Goal: Task Accomplishment & Management: Complete application form

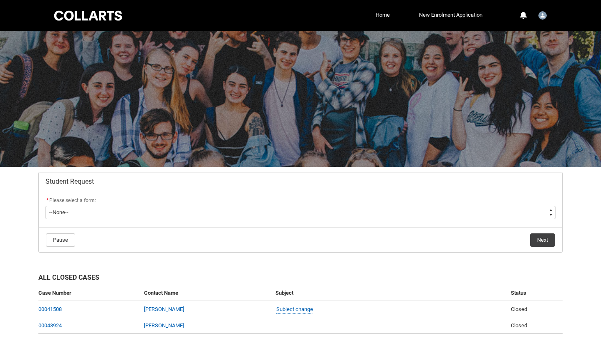
scroll to position [12, 0]
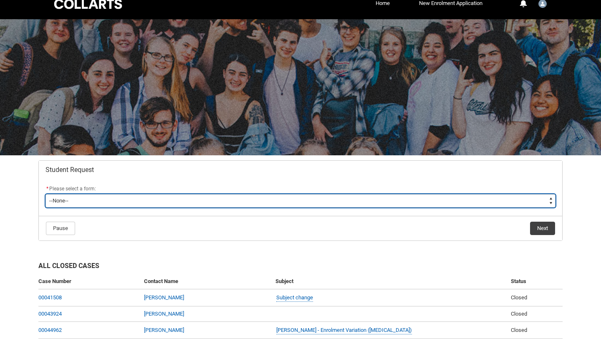
click at [517, 196] on select "--None-- Academic Transcript Application to Appeal Assignment Extension Change …" at bounding box center [301, 200] width 510 height 13
type lightning-select "Assignment_Extension_Choice"
select select "Assignment_Extension_Choice"
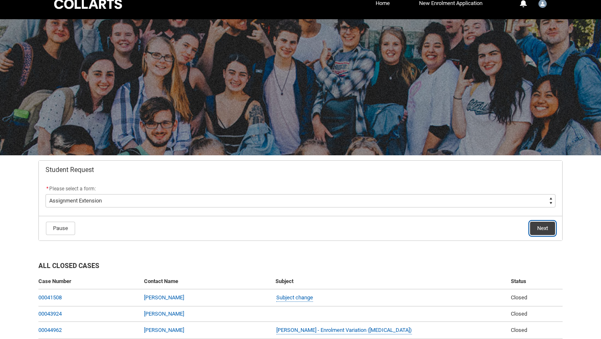
click at [540, 228] on button "Next" at bounding box center [542, 228] width 25 height 13
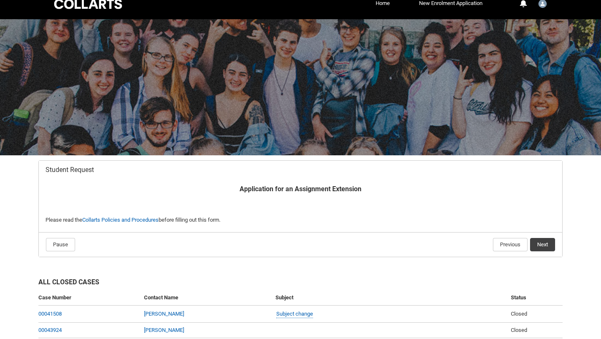
scroll to position [82, 0]
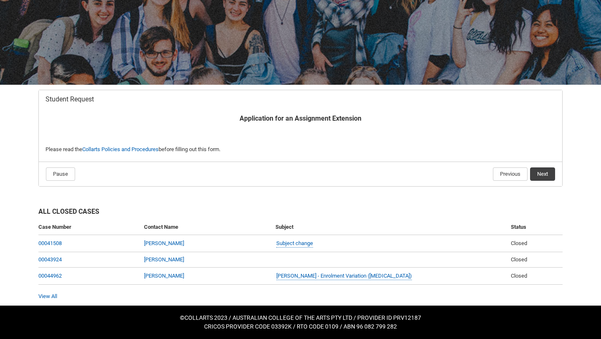
click at [312, 118] on b "Application for an Assignment Extension" at bounding box center [301, 118] width 122 height 8
click at [546, 173] on button "Next" at bounding box center [542, 173] width 25 height 13
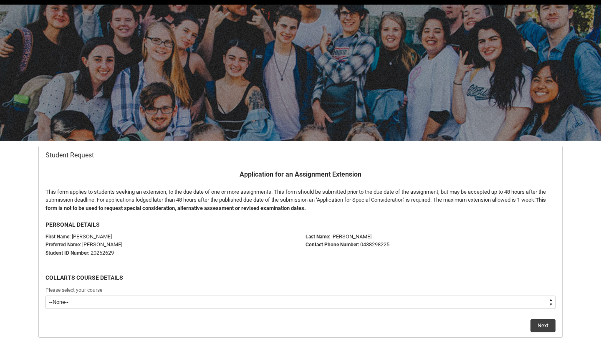
scroll to position [89, 0]
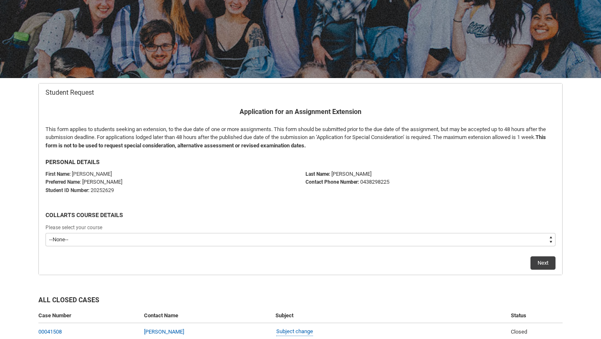
click at [195, 240] on select "--None-- Bachelor of Applied Business (Entertainment Management) V2" at bounding box center [301, 239] width 510 height 13
type lightning-select "recordPicklist_ProgramEnrollment.a0jOZ00000383YTYAY"
select select "recordPicklist_ProgramEnrollment.a0jOZ00000383YTYAY"
click at [548, 263] on button "Next" at bounding box center [543, 262] width 25 height 13
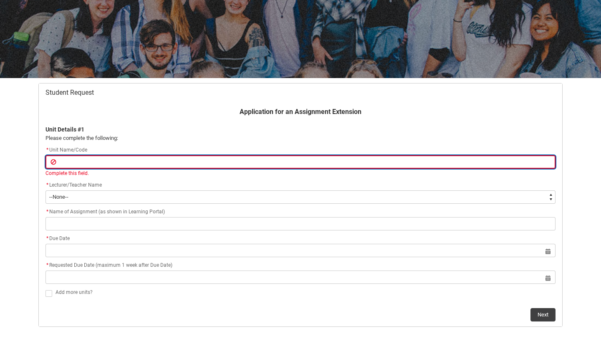
click at [141, 161] on input "Redu_Student_Request flow" at bounding box center [301, 161] width 510 height 13
type lightning-primitive-input-simple "E"
type input "E"
type lightning-primitive-input-simple "EM"
type input "EM"
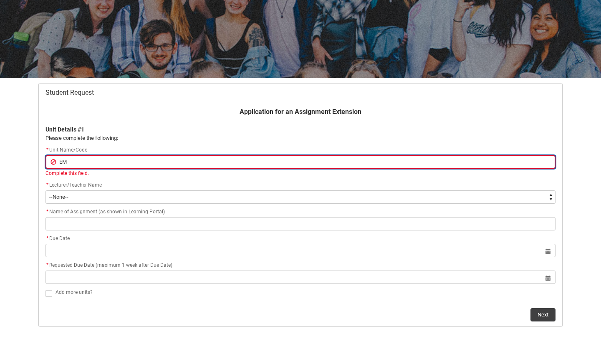
type lightning-primitive-input-simple "EMC"
type input "EMC"
type lightning-primitive-input-simple "EMCO"
type input "EMCO"
type lightning-primitive-input-simple "EMCON"
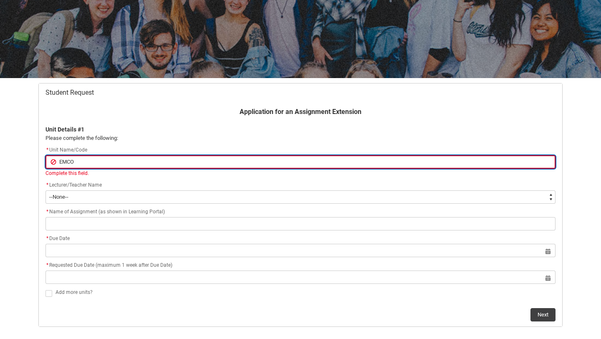
type input "EMCON"
type lightning-primitive-input-simple "EMCON2"
type input "EMCON2"
type lightning-primitive-input-simple "EMCON2"
type input "EMCON2"
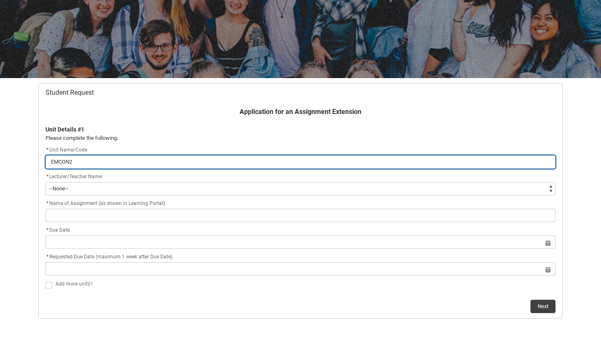
type lightning-primitive-input-simple "EMCON2 E"
type input "EMCON2 E"
type lightning-primitive-input-simple "EMCON2 Ev"
type input "EMCON2 Ev"
type lightning-primitive-input-simple "EMCON2 Eve"
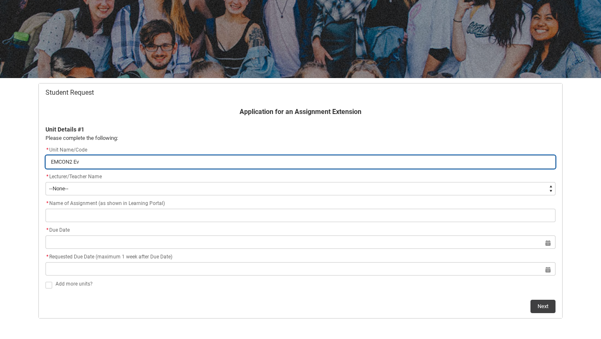
type input "EMCON2 Eve"
type lightning-primitive-input-simple "EMCON2 Even"
type input "EMCON2 Even"
type lightning-primitive-input-simple "EMCON2 Event"
type input "EMCON2 Event"
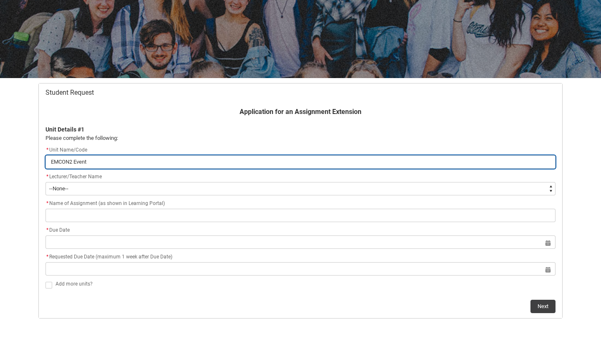
type lightning-primitive-input-simple "EMCON2 Event"
type input "EMCON2 Event"
type lightning-primitive-input-simple "EMCON2 Event m"
type input "EMCON2 Event m"
type lightning-primitive-input-simple "EMCON2 Event ma"
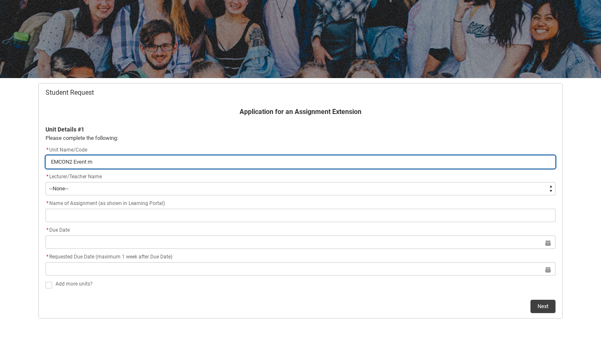
type input "EMCON2 Event ma"
type lightning-primitive-input-simple "EMCON2 Event man"
type input "EMCON2 Event man"
type lightning-primitive-input-simple "EMCON2 Event mana"
type input "EMCON2 Event mana"
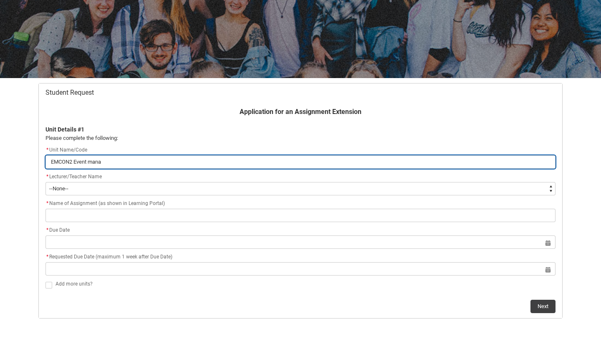
type lightning-primitive-input-simple "EMCON2 Event manag"
type input "EMCON2 Event manag"
type lightning-primitive-input-simple "EMCON2 Event manage"
type input "EMCON2 Event manage"
type lightning-primitive-input-simple "EMCON2 Event managem"
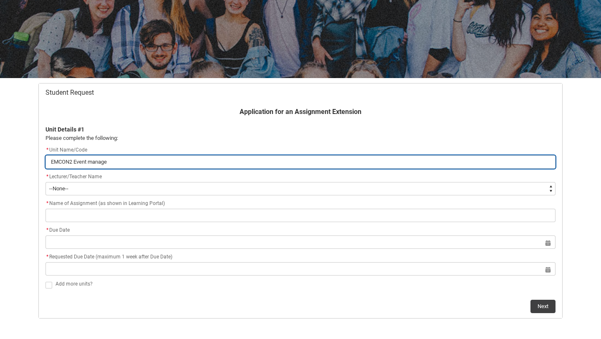
type input "EMCON2 Event managem"
type lightning-primitive-input-simple "EMCON2 Event manageme"
type input "EMCON2 Event manageme"
type lightning-primitive-input-simple "EMCON2 Event managem"
type input "EMCON2 Event managem"
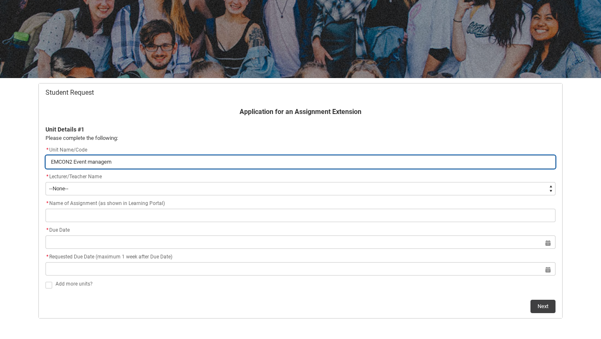
type lightning-primitive-input-simple "EMCON2 Event manage"
type input "EMCON2 Event manage"
type lightning-primitive-input-simple "EMCON2 Event manag"
type input "EMCON2 Event manag"
type lightning-primitive-input-simple "EMCON2 Event managa"
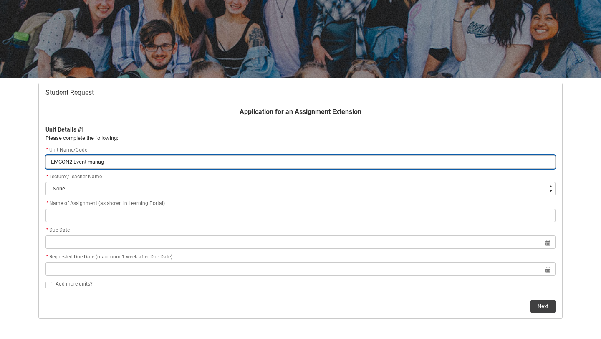
type input "EMCON2 Event managa"
type lightning-primitive-input-simple "EMCON2 Event managam"
type input "EMCON2 Event managam"
type lightning-primitive-input-simple "EMCON2 Event managame"
type input "EMCON2 Event managame"
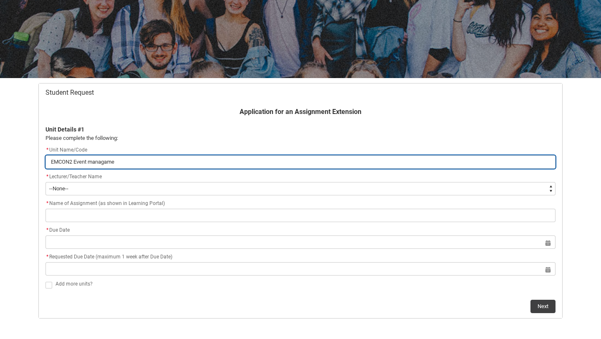
type lightning-primitive-input-simple "EMCON2 Event managamen"
type input "EMCON2 Event managamen"
type lightning-primitive-input-simple "EMCON2 Event managament"
type input "EMCON2 Event managament"
type lightning-primitive-input-simple "EMCON2 Event managament"
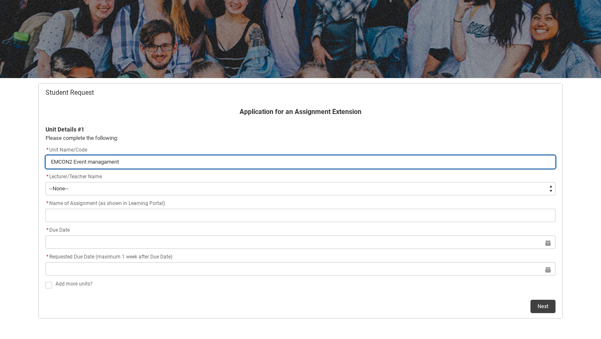
type input "EMCON2 Event managament"
type lightning-primitive-input-simple "EMCON2 Event managament f"
type input "EMCON2 Event managament f"
type lightning-primitive-input-simple "EMCON2 Event managament fo"
type input "EMCON2 Event managament fo"
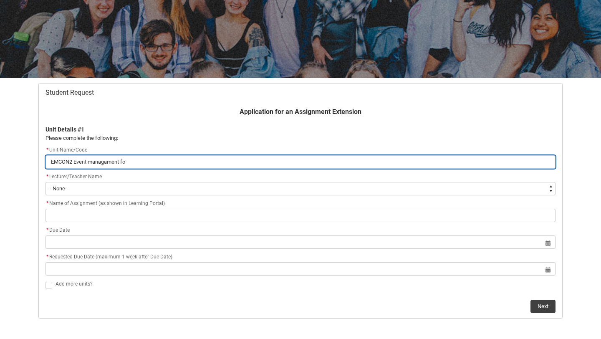
type lightning-primitive-input-simple "EMCON2 Event managament fou"
type input "EMCON2 Event managament fou"
type lightning-primitive-input-simple "EMCON2 Event managament foun"
type input "EMCON2 Event managament foun"
type lightning-primitive-input-simple "EMCON2 Event managament found"
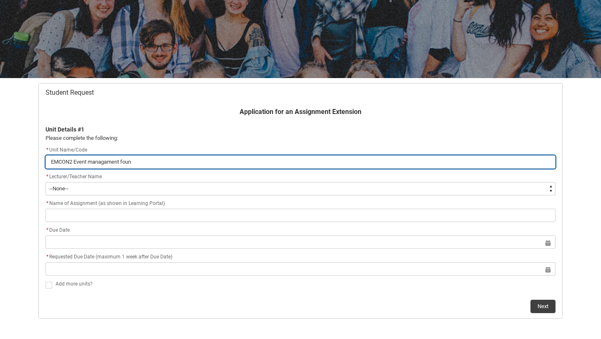
type input "EMCON2 Event managament found"
type lightning-primitive-input-simple "EMCON2 Event managament founda"
type input "EMCON2 Event managament founda"
type lightning-primitive-input-simple "EMCON2 Event managament foundat"
type input "EMCON2 Event managament foundat"
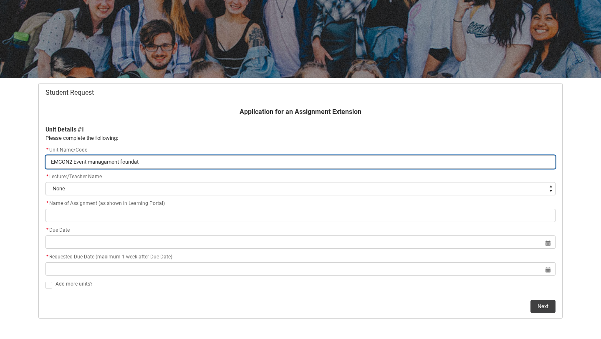
type lightning-primitive-input-simple "EMCON2 Event managament foundati"
type input "EMCON2 Event managament foundati"
type lightning-primitive-input-simple "EMCON2 Event managament foundatio"
type input "EMCON2 Event managament foundatio"
type lightning-primitive-input-simple "EMCON2 Event managament foundation"
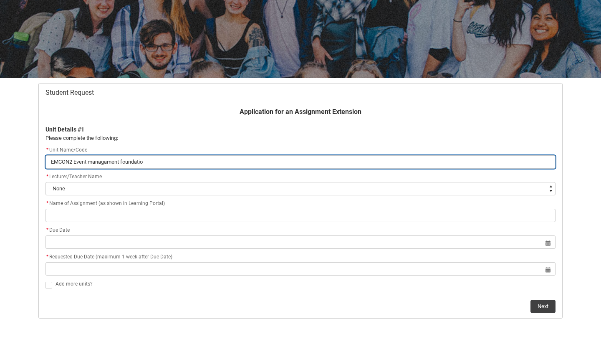
type input "EMCON2 Event managament foundation"
type lightning-primitive-input-simple "EMCON2 Event managament foundations"
type input "EMCON2 Event managament foundations"
click at [111, 162] on input "EMCON2 Event managament foundations" at bounding box center [301, 161] width 510 height 13
type lightning-primitive-input-simple "EMCON2 Event management foundations"
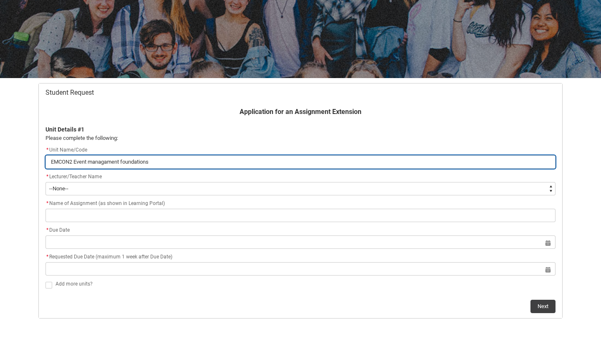
type input "EMCON2 Event management foundations"
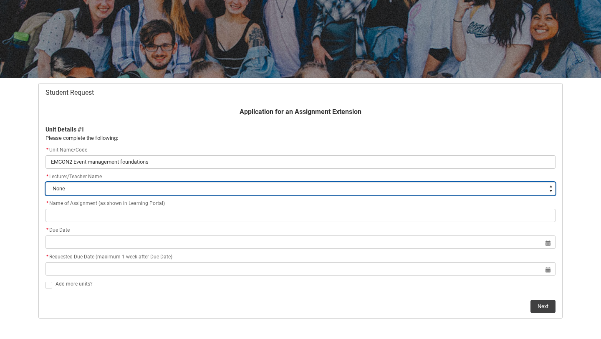
click at [86, 194] on select "--None-- [PERSON_NAME] [PERSON_NAME] [PERSON_NAME] [PERSON_NAME] [PERSON_NAME] …" at bounding box center [301, 188] width 510 height 13
type lightning-select "Faculty_NamefromNtoZ.0035g00000b9AZIAA2"
select select "Faculty_NamefromNtoZ.0035g00000b9AZIAA2"
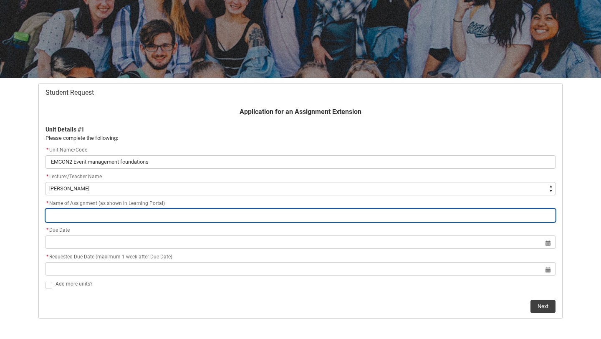
click at [83, 219] on input "Redu_Student_Request flow" at bounding box center [301, 215] width 510 height 13
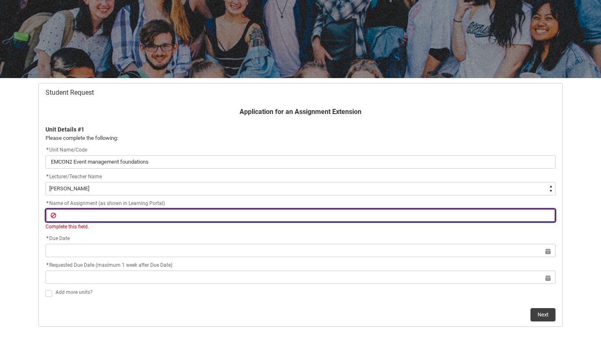
paste input "Assignment 3: Event Plan and Presentation"
type lightning-primitive-input-simple "Assignment 3: Event Plan and Presentation"
type input "Assignment 3: Event Plan and Presentation"
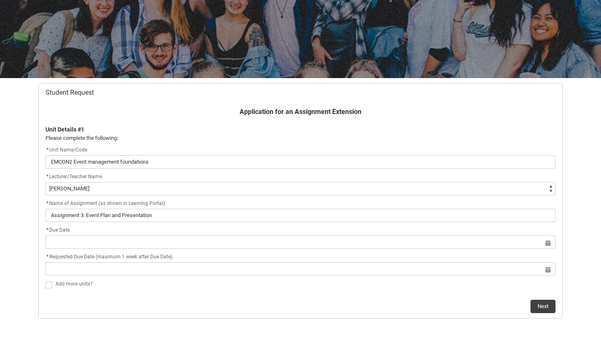
click at [146, 258] on div "Application for an Assignment Extension Unit Details #1 Please complete the fol…" at bounding box center [300, 210] width 520 height 206
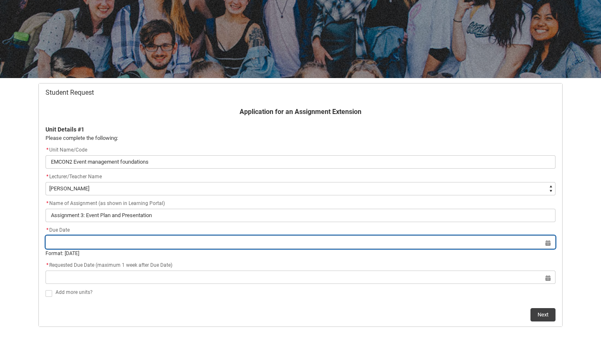
click at [141, 246] on input "Redu_Student_Request flow" at bounding box center [301, 241] width 510 height 13
select select "2025"
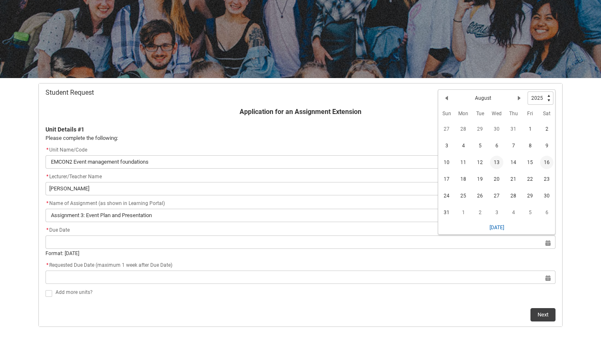
click at [498, 162] on span "13" at bounding box center [496, 162] width 13 height 13
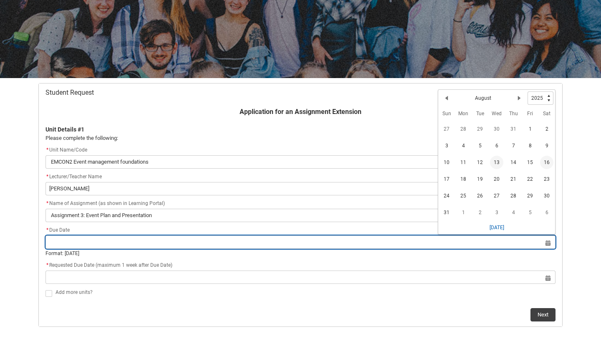
type lightning-datepicker "[DATE]"
type lightning-input "[DATE]"
type input "[DATE]"
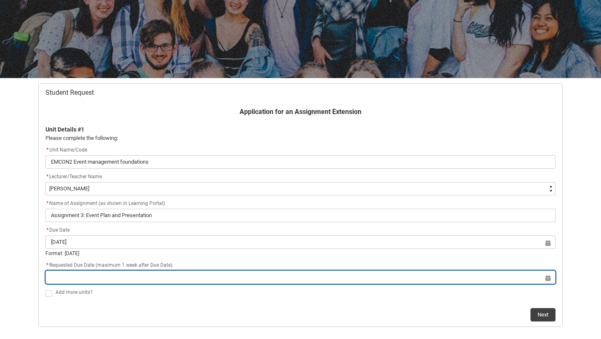
click at [130, 281] on input "Redu_Student_Request flow" at bounding box center [301, 277] width 510 height 13
select select "2025"
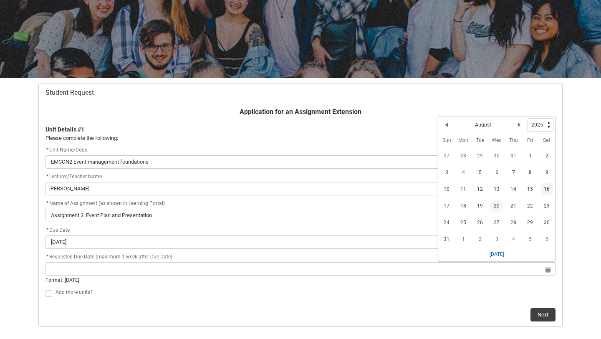
click at [493, 209] on span "20" at bounding box center [496, 205] width 13 height 13
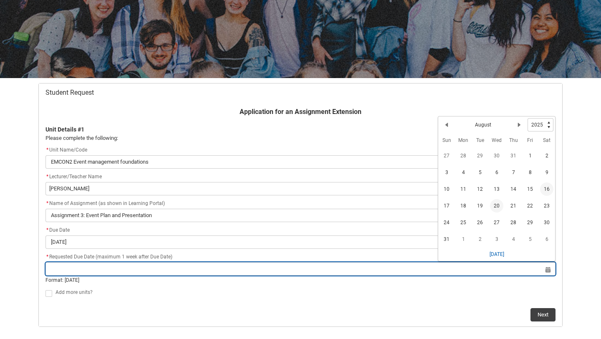
type lightning-datepicker "[DATE]"
type lightning-input "[DATE]"
type input "[DATE]"
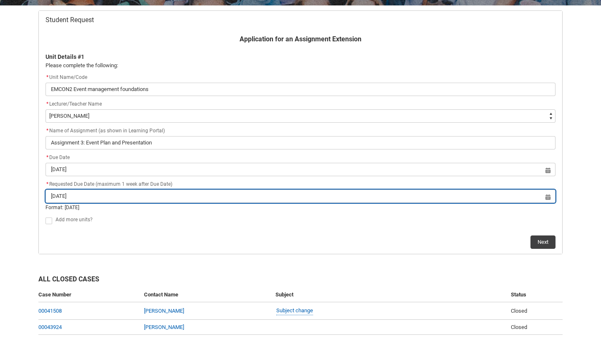
scroll to position [185, 0]
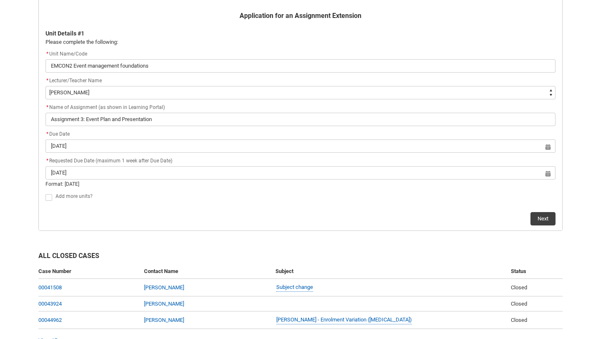
click at [49, 197] on span "Redu_Student_Request flow" at bounding box center [49, 197] width 7 height 7
click at [46, 193] on input "Redu_Student_Request flow" at bounding box center [45, 192] width 0 height 0
type lightning-input "true"
checkbox input "true"
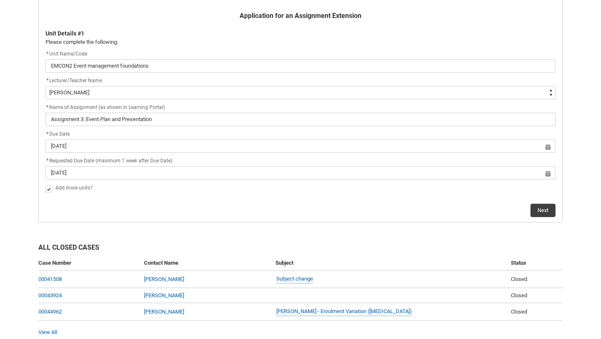
click at [49, 190] on span "Redu_Student_Request flow" at bounding box center [49, 189] width 7 height 7
click at [46, 185] on input "Redu_Student_Request flow" at bounding box center [45, 184] width 0 height 0
type lightning-input "false"
checkbox input "false"
click at [539, 212] on button "Next" at bounding box center [543, 210] width 25 height 13
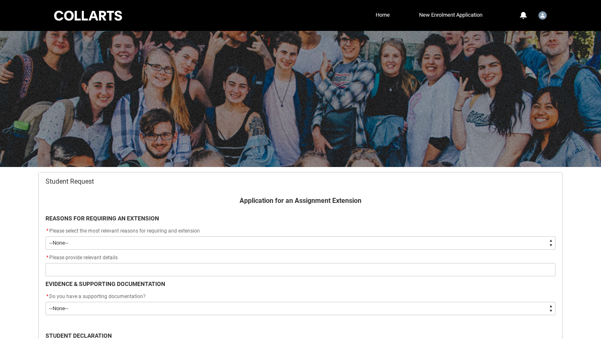
scroll to position [89, 0]
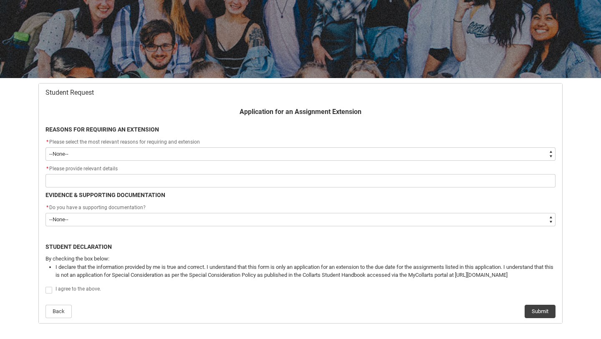
click at [299, 153] on select "--None-- Medical Reasons Work obligations Family obligations Academic Difficult…" at bounding box center [301, 153] width 510 height 13
type lightning-select "choice_AssignmentExtension_Reason_Academic"
select select "choice_AssignmentExtension_Reason_Academic"
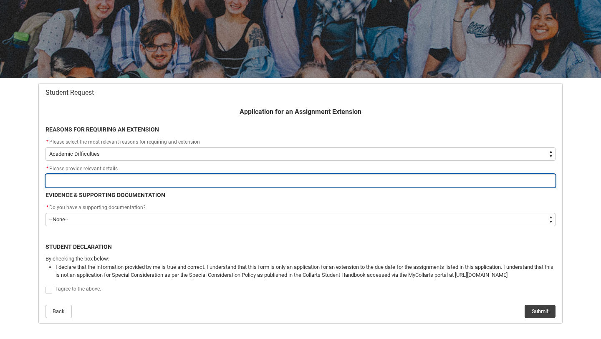
click at [134, 184] on input "Redu_Student_Request flow" at bounding box center [301, 180] width 510 height 13
type lightning-primitive-input-simple "h"
type input "h"
type lightning-primitive-input-simple "ha"
type input "ha"
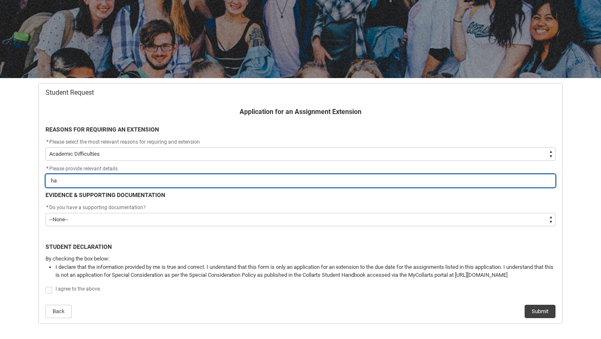
type lightning-primitive-input-simple "hal"
type input "hal"
type lightning-primitive-input-simple "half"
type input "half"
type lightning-primitive-input-simple "half"
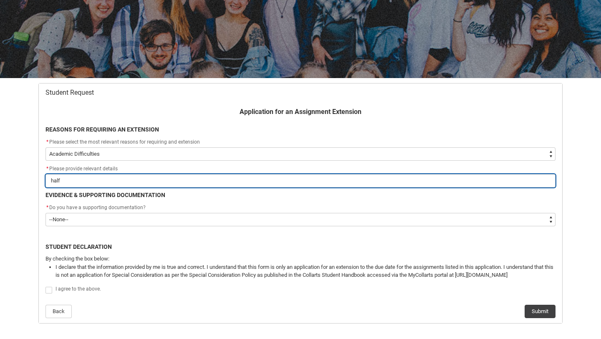
type input "half"
type lightning-primitive-input-simple "half o"
type input "half o"
type lightning-primitive-input-simple "half ou"
type input "half ou"
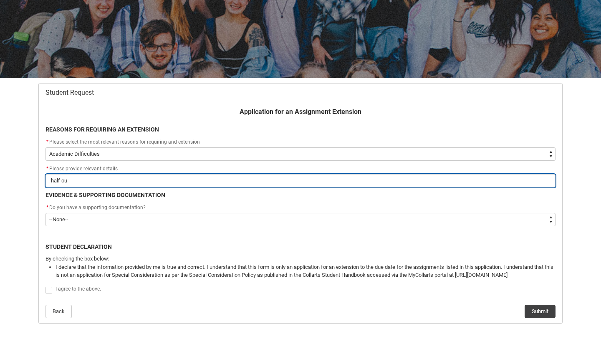
type lightning-primitive-input-simple "half our"
type input "half our"
type lightning-primitive-input-simple "half our"
type input "half our"
type lightning-primitive-input-simple "half our"
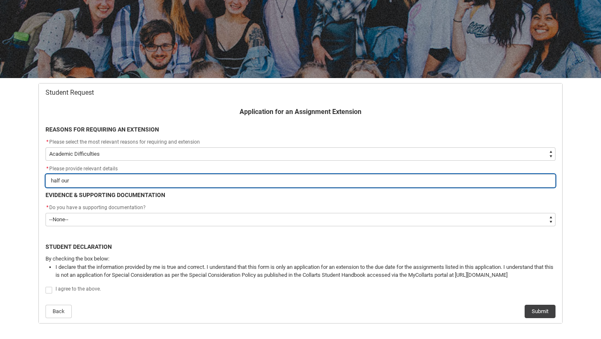
type input "half our"
type lightning-primitive-input-simple "half ou"
type input "half ou"
type lightning-primitive-input-simple "half o"
type input "half o"
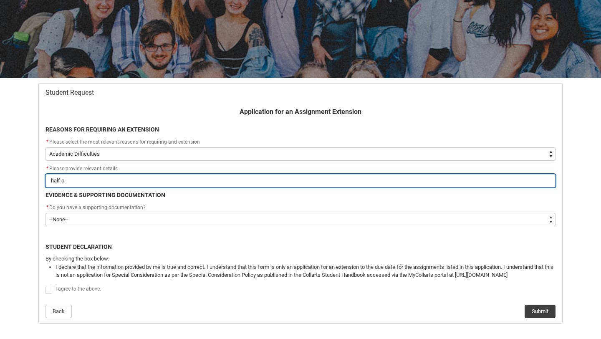
type lightning-primitive-input-simple "half of"
type input "half of"
type lightning-primitive-input-simple "half of"
type input "half of"
type lightning-primitive-input-simple "half of o"
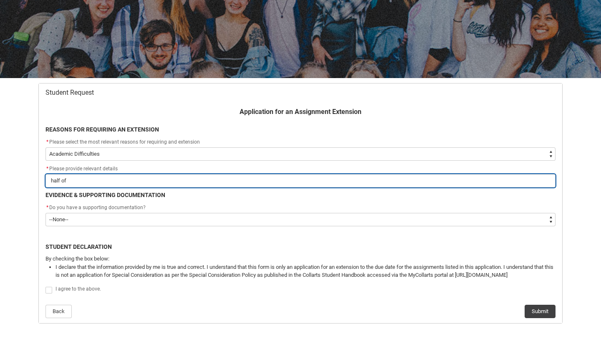
type input "half of o"
type lightning-primitive-input-simple "half of ou"
type input "half of ou"
type lightning-primitive-input-simple "half of our"
type input "half of our"
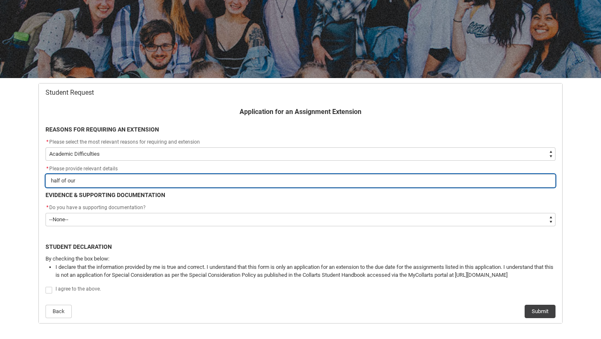
type lightning-primitive-input-simple "half of our"
type input "half of our"
type lightning-primitive-input-simple "half of our g"
type input "half of our g"
type lightning-primitive-input-simple "half of our gr"
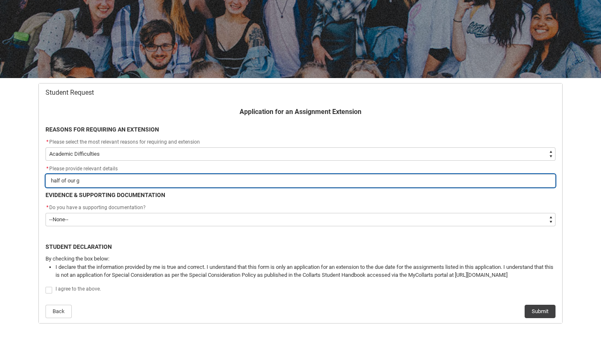
type input "half of our gr"
type lightning-primitive-input-simple "half of our gro"
type input "half of our gro"
type lightning-primitive-input-simple "half of our grou"
type input "half of our grou"
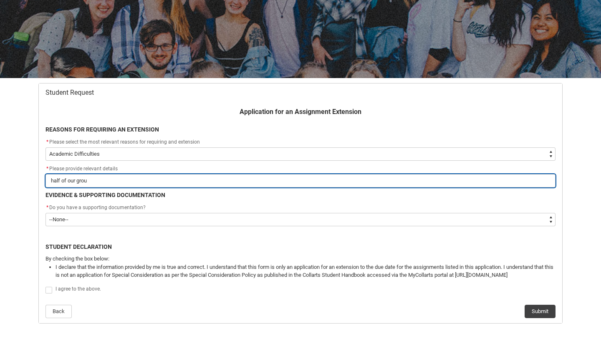
type lightning-primitive-input-simple "half of our group"
type input "half of our group"
type lightning-primitive-input-simple "half of our group"
type input "half of our group"
type lightning-primitive-input-simple "half of our group h"
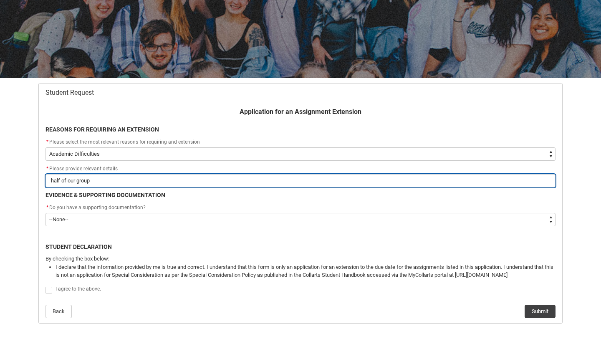
type input "half of our group h"
type lightning-primitive-input-simple "half of our group ha"
type input "half of our group ha"
type lightning-primitive-input-simple "half of our group hav"
type input "half of our group hav"
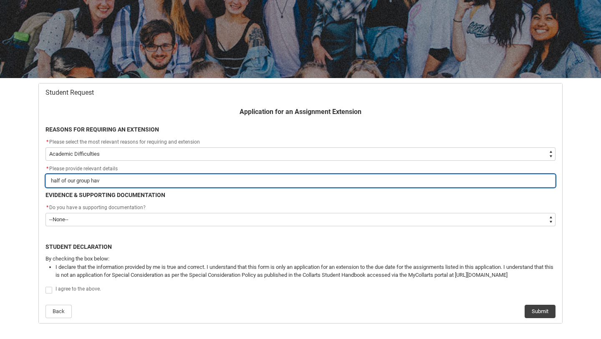
type lightning-primitive-input-simple "half of our group have"
type input "half of our group have"
type lightning-primitive-input-simple "half of our group have"
type input "half of our group have"
type lightning-primitive-input-simple "half of our group have a"
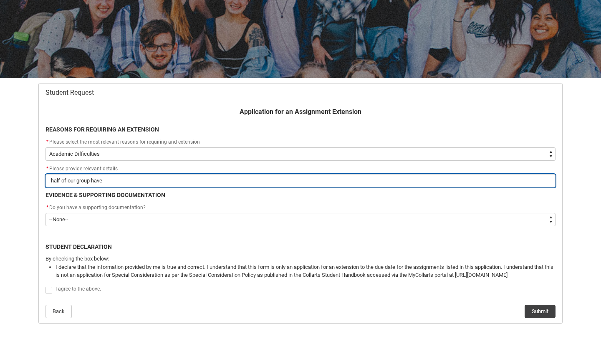
type input "half of our group have a"
type lightning-primitive-input-simple "half of our group have ac"
type input "half of our group have ac"
type lightning-primitive-input-simple "half of our group have acs"
type input "half of our group have acs"
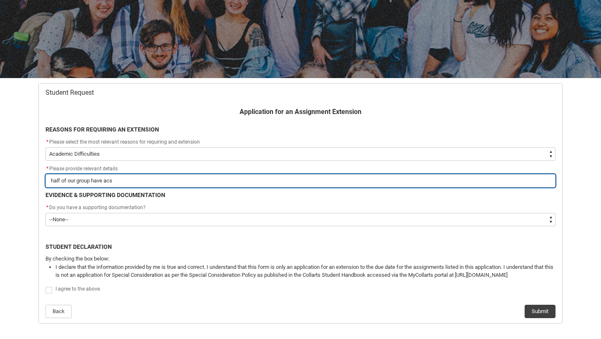
type lightning-primitive-input-simple "half of our group have acse"
type input "half of our group have acse"
type lightning-primitive-input-simple "half of our group have acses"
type input "half of our group have acses"
type lightning-primitive-input-simple "half of our group have acsess"
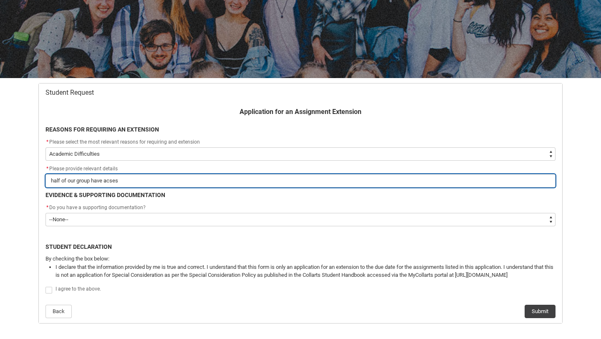
type input "half of our group have acsess"
type lightning-primitive-input-simple "half of our group have acsesss"
type input "half of our group have acsesss"
type lightning-primitive-input-simple "half of our group have acsess"
type input "half of our group have acsess"
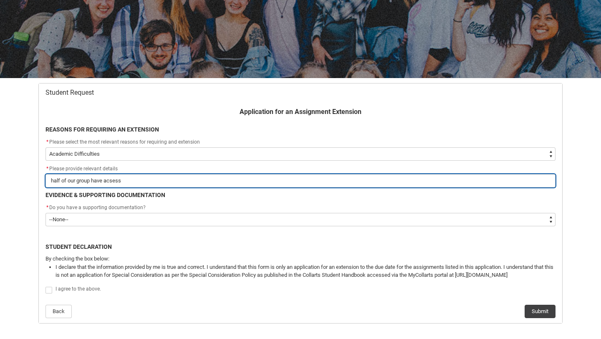
type lightning-primitive-input-simple "half of our group have acsess"
type input "half of our group have acsess"
click at [114, 182] on input "half of our group have acsess" at bounding box center [301, 180] width 510 height 13
type lightning-primitive-input-simple "half of our group have access"
type input "half of our group have access"
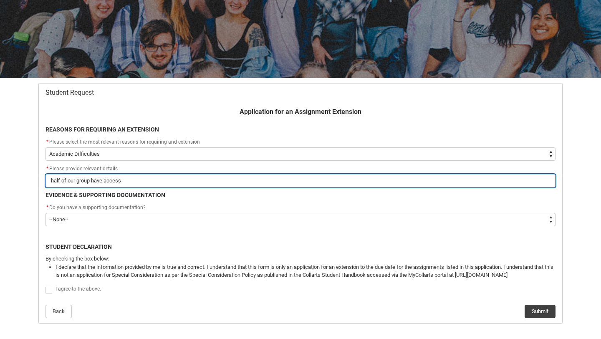
type lightning-primitive-input-simple "half of our group have access"
type input "half of our group have access"
type lightning-primitive-input-simple "half of our group have access p"
type input "half of our group have access p"
type lightning-primitive-input-simple "half of our group have access pl"
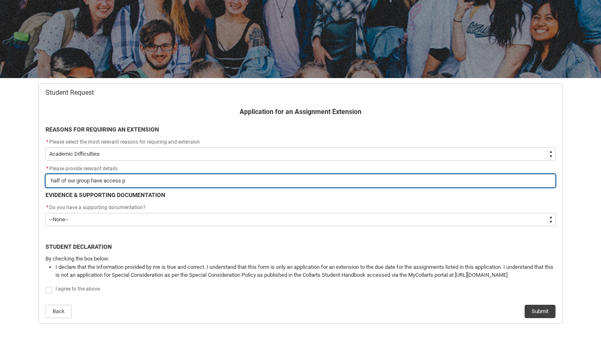
type input "half of our group have access pl"
type lightning-primitive-input-simple "half of our group have access pla"
type input "half of our group have access pla"
type lightning-primitive-input-simple "half of our group have access plan"
type input "half of our group have access plan"
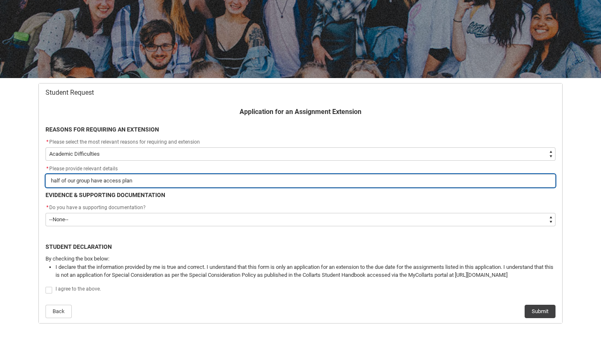
type lightning-primitive-input-simple "half of our group have access plans"
type input "half of our group have access plans"
type lightning-primitive-input-simple "half of our group have access plans"
type input "half of our group have access plans"
type lightning-primitive-input-simple "half of our group have access plans s"
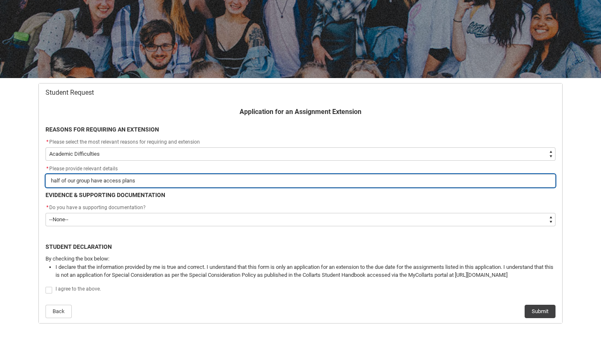
type input "half of our group have access plans s"
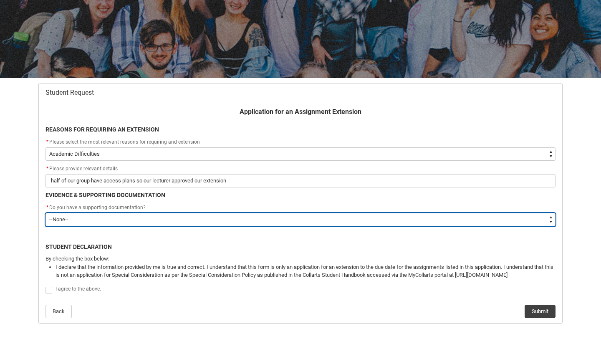
click at [74, 219] on select "--None-- Yes No" at bounding box center [301, 219] width 510 height 13
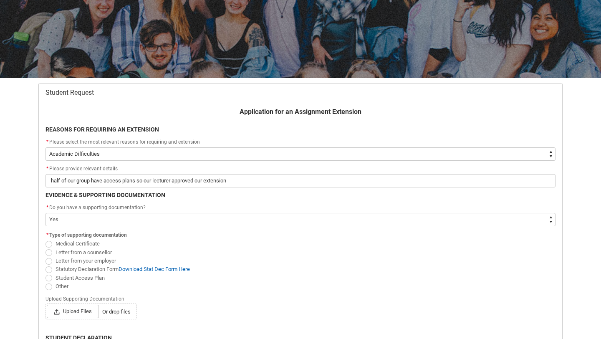
click at [50, 252] on span "Redu_Student_Request flow" at bounding box center [49, 252] width 7 height 7
click at [46, 248] on input "Letter from a counsellor" at bounding box center [45, 248] width 0 height 0
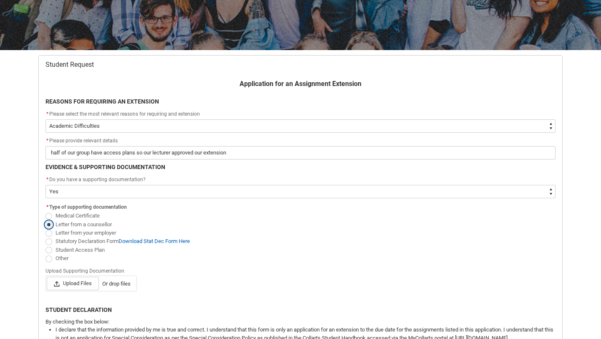
scroll to position [138, 0]
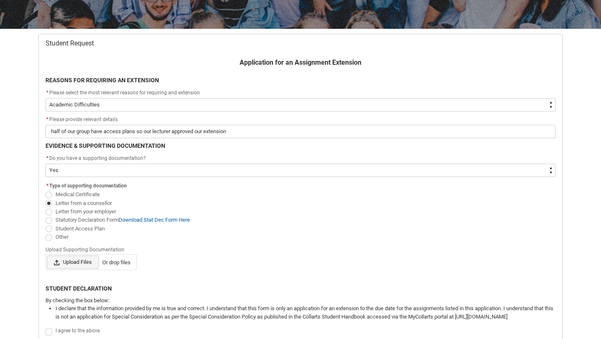
click at [81, 261] on span "Upload Files" at bounding box center [73, 262] width 52 height 13
click at [47, 256] on input "Upload Files Or drop files" at bounding box center [46, 255] width 0 height 0
click at [72, 266] on span "Upload Files" at bounding box center [73, 262] width 52 height 13
click at [47, 256] on input "Upload Files Or drop files" at bounding box center [46, 255] width 0 height 0
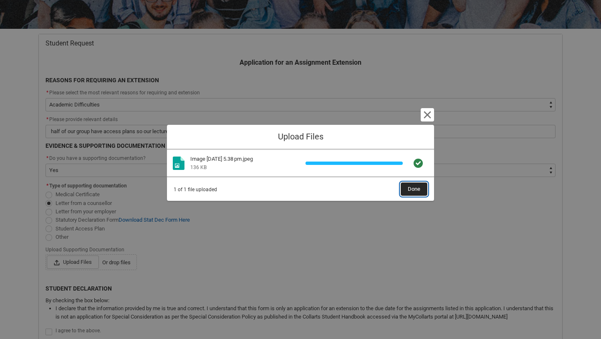
click at [414, 189] on span "Done" at bounding box center [414, 189] width 13 height 13
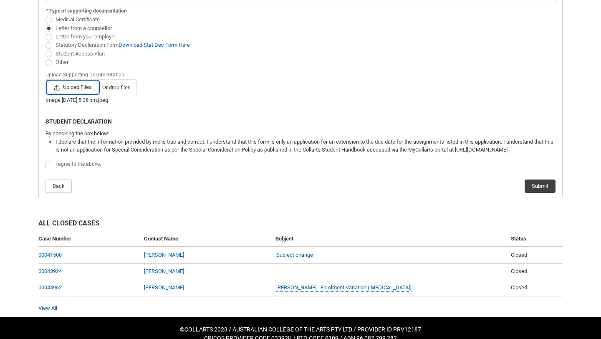
scroll to position [305, 0]
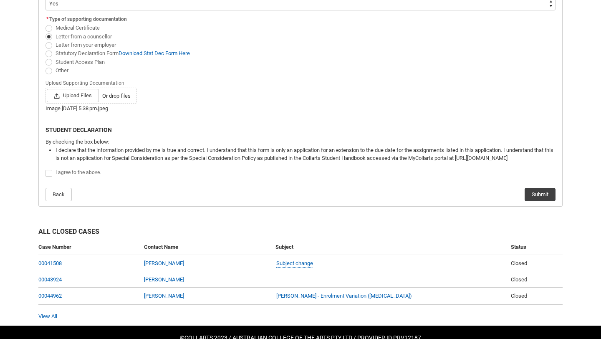
click at [46, 170] on span "Redu_Student_Request flow" at bounding box center [49, 173] width 7 height 7
click at [46, 169] on input "Redu_Student_Request flow" at bounding box center [45, 169] width 0 height 0
click at [548, 195] on button "Submit" at bounding box center [540, 194] width 31 height 13
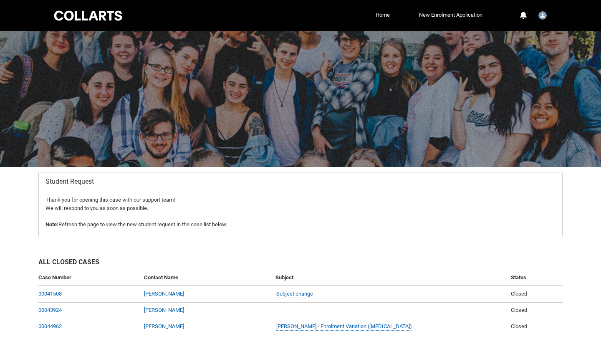
scroll to position [51, 0]
